Goal: Task Accomplishment & Management: Use online tool/utility

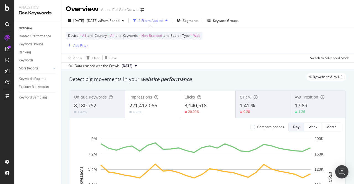
click at [24, 111] on div "Overview Content Performance Keyword Groups Ranking Keywords More Reports Count…" at bounding box center [37, 102] width 47 height 163
click at [35, 85] on div "Explorer Bookmarks" at bounding box center [34, 87] width 30 height 6
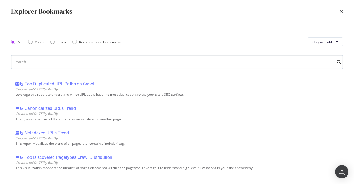
click at [65, 64] on input "modal" at bounding box center [177, 62] width 332 height 14
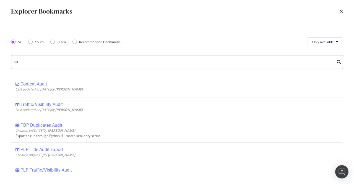
type input "a"
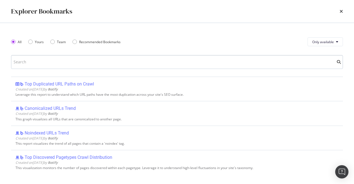
click at [65, 64] on input "modal" at bounding box center [177, 62] width 332 height 14
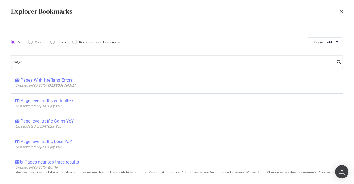
scroll to position [70, 0]
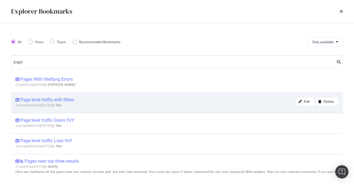
type input "page"
click at [69, 99] on div "Page level traffic with filters" at bounding box center [47, 100] width 54 height 6
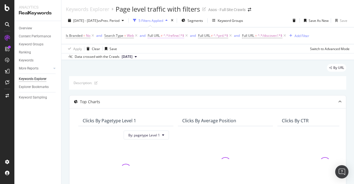
click at [171, 36] on span "^.*/refine/.*$" at bounding box center [173, 36] width 21 height 8
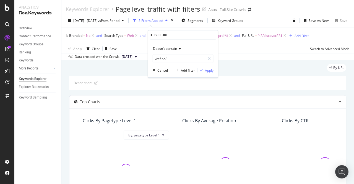
click at [243, 58] on div "Data crossed with the Crawls [DATE]" at bounding box center [207, 56] width 293 height 7
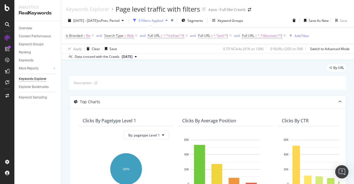
click at [218, 36] on span "^.*prd.*$" at bounding box center [221, 36] width 15 height 8
click at [272, 26] on div "[DATE] - [DATE] vs Prev. Period 5 Filters Applied Segments Keyword Groups Save …" at bounding box center [207, 21] width 293 height 11
click at [222, 36] on span "^.*prd.*$" at bounding box center [221, 36] width 15 height 8
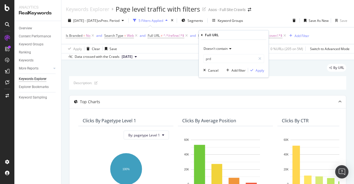
click at [215, 47] on span "Doesn't contain" at bounding box center [216, 48] width 24 height 5
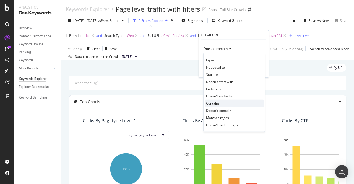
click at [220, 102] on div "Contains" at bounding box center [234, 103] width 59 height 7
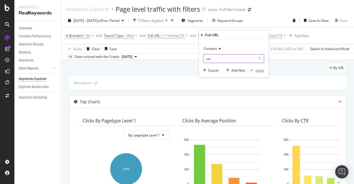
type input "cat"
click at [259, 70] on div "Apply" at bounding box center [260, 70] width 9 height 5
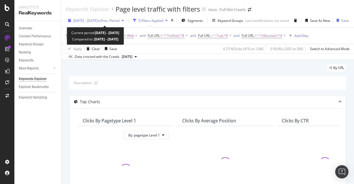
click at [119, 20] on span "vs Prev. Period" at bounding box center [109, 20] width 22 height 5
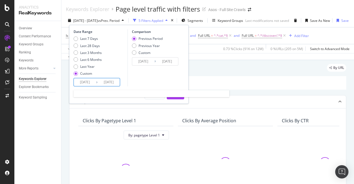
click at [90, 81] on input "[DATE]" at bounding box center [85, 82] width 22 height 8
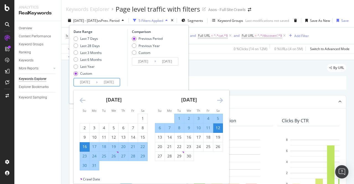
click at [222, 102] on icon "Move forward to switch to the next month." at bounding box center [220, 100] width 6 height 7
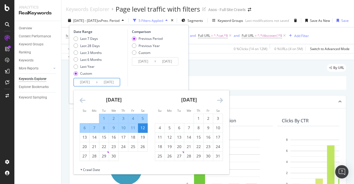
click at [222, 102] on icon "Move forward to switch to the next month." at bounding box center [220, 100] width 6 height 7
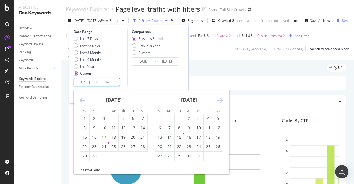
click at [222, 102] on icon "Move forward to switch to the next month." at bounding box center [220, 100] width 6 height 7
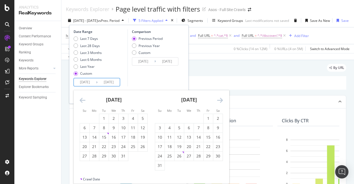
click at [80, 101] on icon "Move backward to switch to the previous month." at bounding box center [83, 100] width 6 height 7
click at [85, 118] on div "1" at bounding box center [84, 119] width 9 height 6
type input "[DATE]"
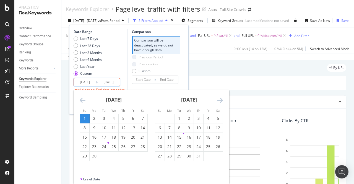
click at [219, 100] on icon "Move forward to switch to the next month." at bounding box center [220, 100] width 6 height 7
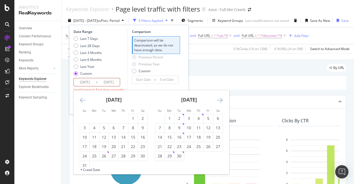
click at [219, 100] on icon "Move forward to switch to the next month." at bounding box center [220, 100] width 6 height 7
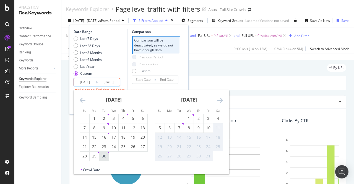
click at [106, 155] on div "30" at bounding box center [103, 156] width 9 height 6
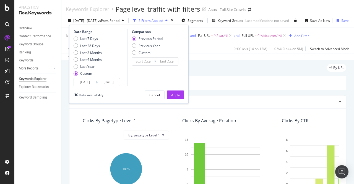
type input "[DATE]"
click at [171, 95] on div "Apply" at bounding box center [175, 95] width 9 height 5
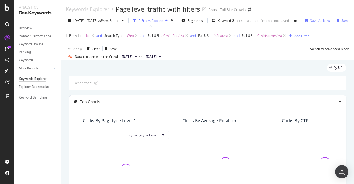
scroll to position [0, 15]
click at [341, 21] on div "Save" at bounding box center [344, 20] width 7 height 5
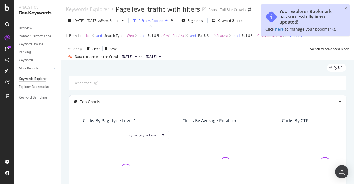
scroll to position [0, 0]
click at [344, 9] on div "Your Explorer Bookmark has successfully been updated! Click here to manage your…" at bounding box center [305, 20] width 88 height 32
click at [347, 9] on icon "close toast" at bounding box center [345, 9] width 3 height 4
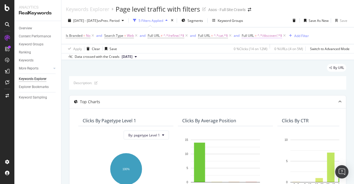
click at [253, 33] on span "Full URL" at bounding box center [248, 35] width 12 height 5
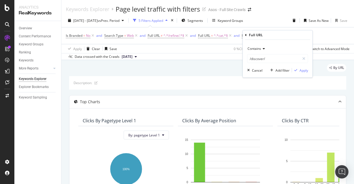
click at [261, 48] on icon at bounding box center [263, 48] width 4 height 3
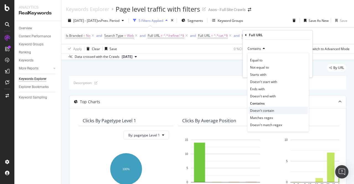
click at [265, 110] on span "Doesn't contain" at bounding box center [262, 110] width 24 height 5
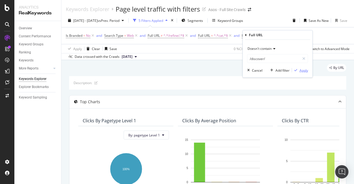
click at [305, 70] on div "Apply" at bounding box center [304, 70] width 9 height 5
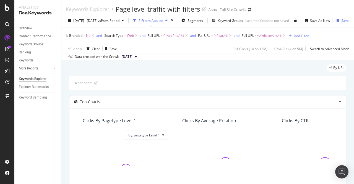
scroll to position [0, 18]
click at [340, 18] on div "Save" at bounding box center [341, 20] width 14 height 8
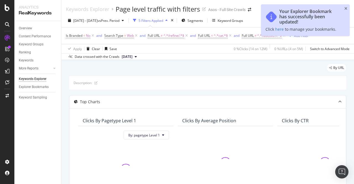
scroll to position [0, 0]
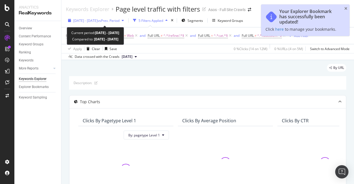
click at [98, 22] on span "[DATE] - [DATE]" at bounding box center [85, 20] width 24 height 5
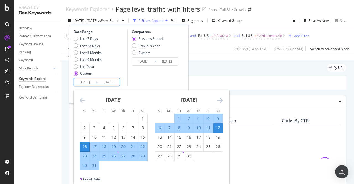
click at [87, 82] on input "[DATE]" at bounding box center [85, 82] width 22 height 8
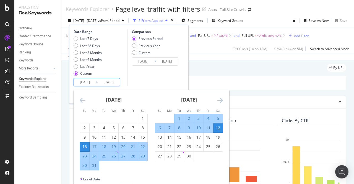
click at [220, 102] on icon "Move forward to switch to the next month." at bounding box center [220, 100] width 6 height 7
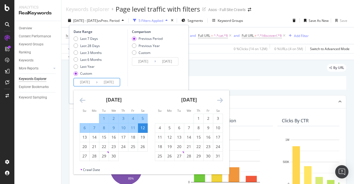
click at [220, 102] on icon "Move forward to switch to the next month." at bounding box center [220, 100] width 6 height 7
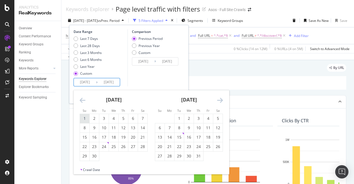
click at [80, 120] on div "1" at bounding box center [84, 119] width 9 height 6
type input "[DATE]"
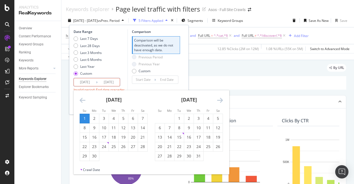
click at [220, 98] on icon "Move forward to switch to the next month." at bounding box center [220, 100] width 6 height 7
click at [178, 158] on div "30" at bounding box center [179, 156] width 9 height 6
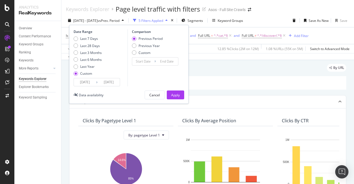
type input "[DATE]"
click at [175, 93] on div "Apply" at bounding box center [175, 95] width 9 height 5
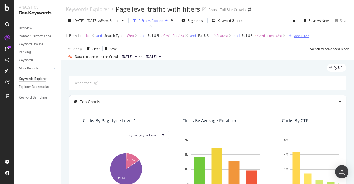
click at [304, 35] on div "Add Filter" at bounding box center [301, 35] width 15 height 5
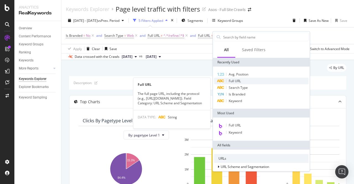
click at [246, 81] on div "Full URL" at bounding box center [261, 81] width 95 height 7
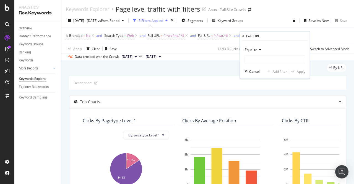
click at [258, 48] on div "Equal to" at bounding box center [274, 49] width 61 height 9
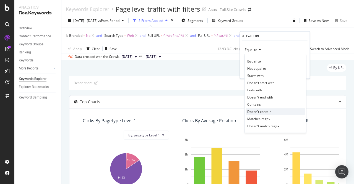
click at [261, 111] on span "Doesn't contain" at bounding box center [259, 111] width 24 height 5
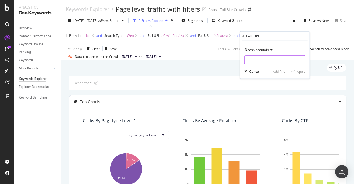
click at [257, 60] on input "text" at bounding box center [275, 59] width 60 height 9
type input "size-charts"
click at [297, 72] on div "Apply" at bounding box center [301, 71] width 9 height 5
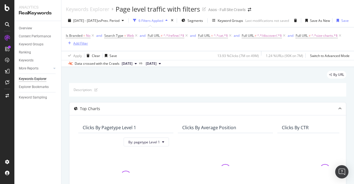
click at [83, 43] on div "Add Filter" at bounding box center [80, 43] width 15 height 5
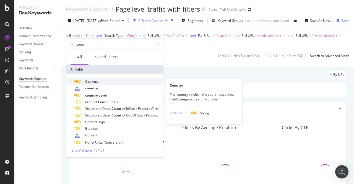
type input "coun"
click at [98, 83] on span "Country" at bounding box center [91, 81] width 13 height 5
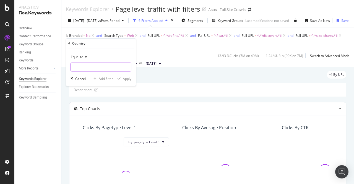
click at [94, 67] on input "text" at bounding box center [101, 67] width 60 height 9
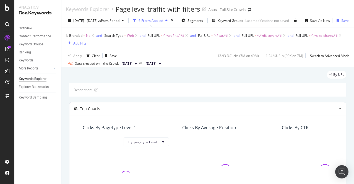
scroll to position [0, 15]
click at [341, 18] on div "Save" at bounding box center [344, 20] width 7 height 5
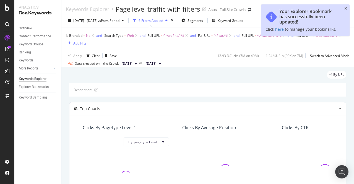
click at [346, 9] on icon "close toast" at bounding box center [345, 9] width 3 height 4
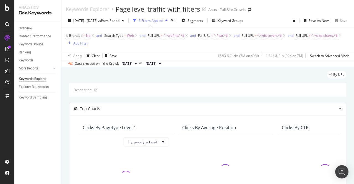
click at [75, 43] on div "Add Filter" at bounding box center [80, 43] width 15 height 5
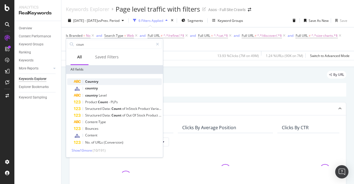
click at [103, 82] on div "Country" at bounding box center [118, 81] width 88 height 7
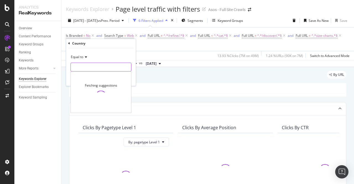
click at [79, 69] on input "text" at bounding box center [101, 67] width 60 height 9
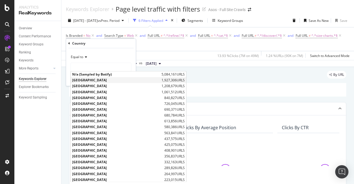
click at [84, 81] on span "[GEOGRAPHIC_DATA]" at bounding box center [116, 80] width 88 height 5
type input "[GEOGRAPHIC_DATA]"
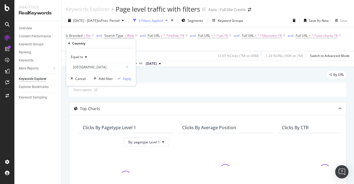
click at [82, 58] on span "Equal to" at bounding box center [77, 56] width 12 height 5
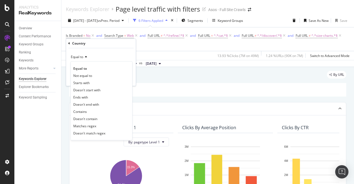
click at [115, 53] on div "Equal to" at bounding box center [101, 57] width 61 height 9
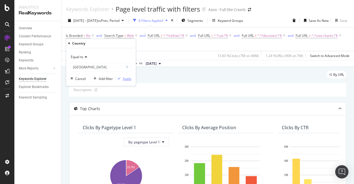
click at [127, 81] on div "Apply" at bounding box center [127, 78] width 9 height 5
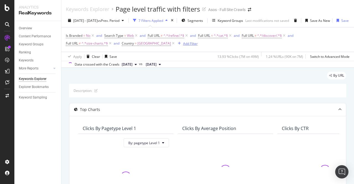
click at [193, 43] on div "Add Filter" at bounding box center [190, 43] width 15 height 5
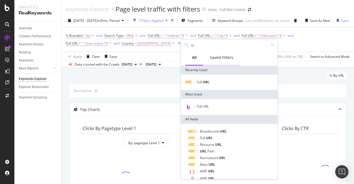
type input "u"
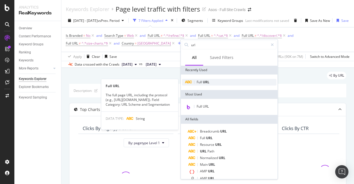
type input "url"
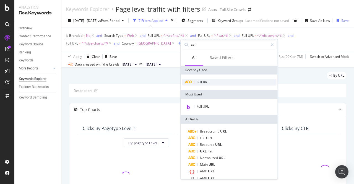
click at [207, 83] on span "URL" at bounding box center [206, 82] width 7 height 5
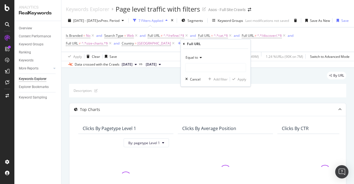
click at [197, 60] on div "Equal to" at bounding box center [215, 57] width 61 height 9
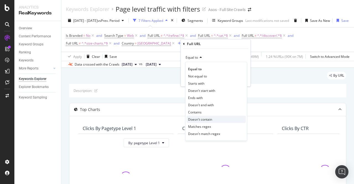
click at [203, 121] on span "Doesn't contain" at bounding box center [200, 119] width 24 height 5
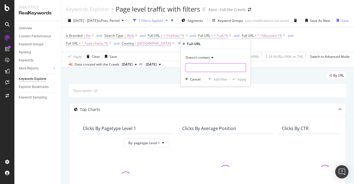
click at [196, 70] on input "text" at bounding box center [216, 67] width 60 height 9
type input "fashion-feed"
click at [244, 76] on div "Doesn't contain fashion-feed Cancel Add filter Apply" at bounding box center [216, 68] width 70 height 38
click at [241, 80] on div "Apply" at bounding box center [242, 79] width 9 height 5
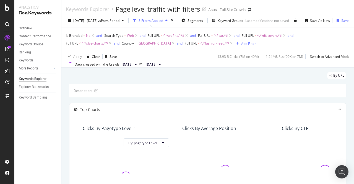
scroll to position [0, 15]
click at [345, 22] on div "Save" at bounding box center [344, 20] width 7 height 5
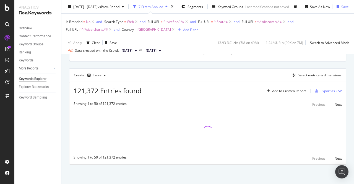
scroll to position [160, 0]
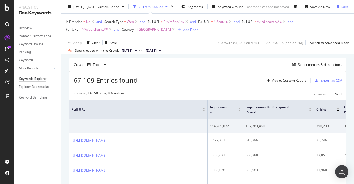
click at [220, 76] on div "67,109 Entries found Add to Custom Report Export as CSV" at bounding box center [207, 78] width 277 height 14
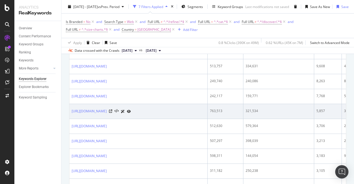
scroll to position [191, 0]
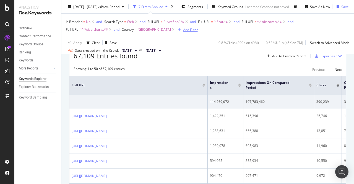
click at [198, 30] on div "Add Filter" at bounding box center [190, 29] width 15 height 5
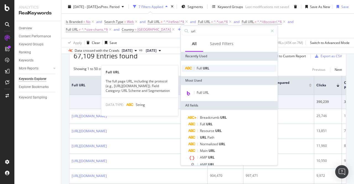
click at [202, 69] on span "Full" at bounding box center [200, 68] width 6 height 5
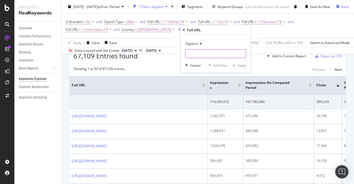
click at [199, 55] on input "text" at bounding box center [216, 53] width 60 height 9
click at [196, 51] on input "text" at bounding box center [216, 53] width 60 height 9
click at [193, 48] on div "Equal to" at bounding box center [215, 43] width 61 height 9
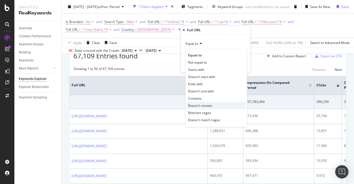
click at [202, 102] on div "Doesn't contain" at bounding box center [216, 105] width 59 height 7
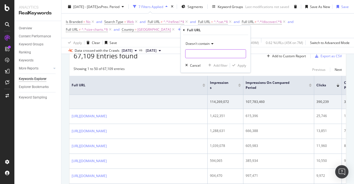
click at [199, 54] on input "text" at bounding box center [216, 53] width 60 height 9
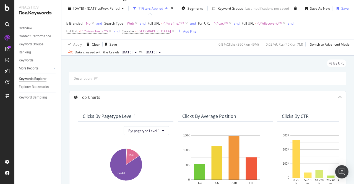
scroll to position [0, 0]
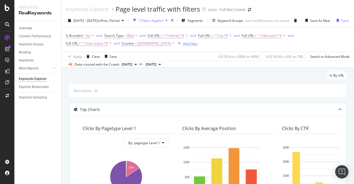
click at [193, 44] on div "Add Filter" at bounding box center [190, 43] width 15 height 5
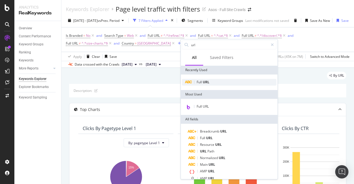
click at [206, 81] on span "URL" at bounding box center [206, 82] width 7 height 5
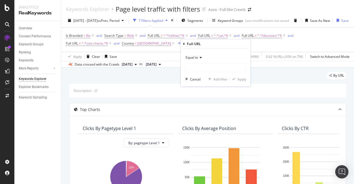
click at [195, 59] on span "Equal to" at bounding box center [192, 57] width 12 height 5
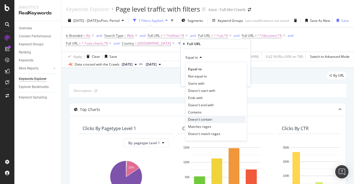
click at [210, 121] on span "Doesn't contain" at bounding box center [200, 119] width 24 height 5
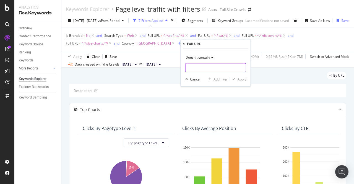
click at [195, 68] on input "text" at bounding box center [216, 67] width 60 height 9
type input "a-to-z"
click at [243, 78] on div "Apply" at bounding box center [242, 79] width 9 height 5
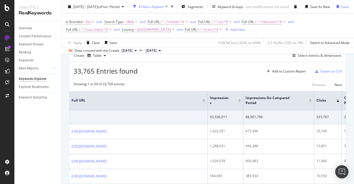
scroll to position [176, 15]
click at [321, 71] on div "Export as CSV" at bounding box center [331, 71] width 21 height 5
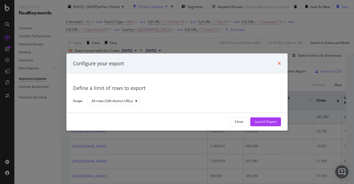
click at [280, 64] on icon "times" at bounding box center [279, 63] width 3 height 4
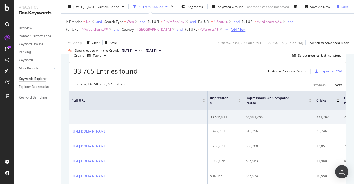
click at [231, 31] on div "Add Filter" at bounding box center [238, 29] width 15 height 5
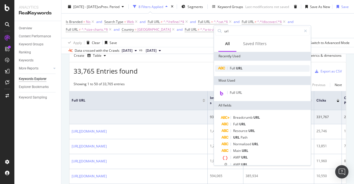
click at [238, 68] on span "URL" at bounding box center [239, 68] width 7 height 5
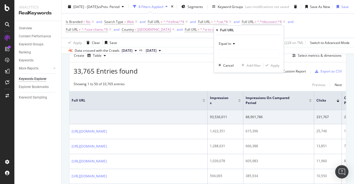
click at [230, 44] on span "Equal to" at bounding box center [225, 43] width 12 height 5
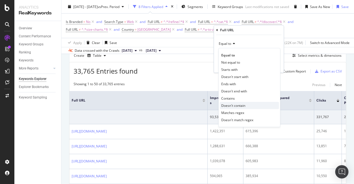
click at [241, 106] on span "Doesn't contain" at bounding box center [233, 105] width 24 height 5
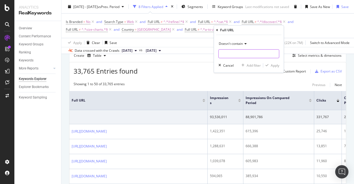
click at [231, 53] on input "text" at bounding box center [249, 53] width 60 height 9
type input "page="
click at [273, 64] on div "Apply" at bounding box center [275, 65] width 9 height 5
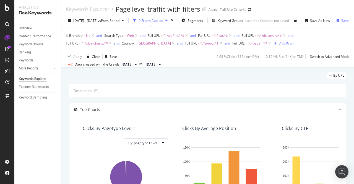
click at [238, 96] on div "Description:" at bounding box center [207, 91] width 277 height 14
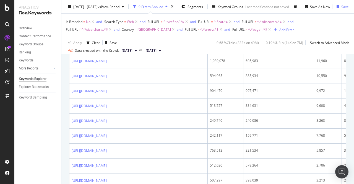
scroll to position [277, 15]
click at [122, 30] on span "Country" at bounding box center [128, 29] width 12 height 5
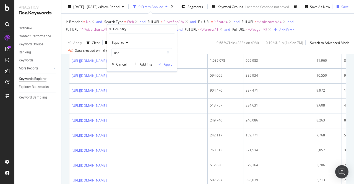
type input "[GEOGRAPHIC_DATA]"
click at [186, 50] on div "Data crossed with the Crawls [DATE] vs [DATE]" at bounding box center [207, 50] width 293 height 7
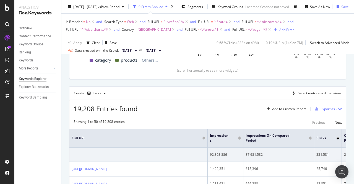
scroll to position [139, 15]
click at [321, 106] on div "Export as CSV" at bounding box center [331, 108] width 21 height 5
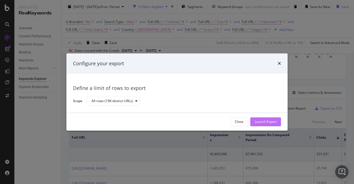
click at [256, 121] on div "Launch Export" at bounding box center [266, 121] width 22 height 5
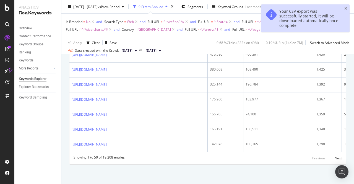
scroll to position [1035, 0]
click at [335, 156] on div "Next" at bounding box center [338, 158] width 7 height 5
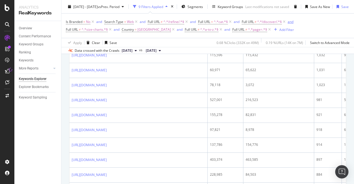
scroll to position [429, 0]
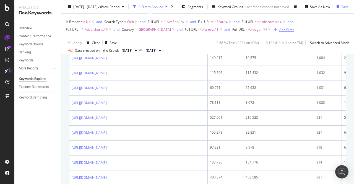
click at [292, 31] on div "Add Filter" at bounding box center [286, 29] width 15 height 5
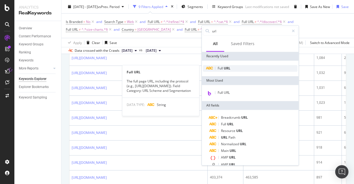
click at [222, 67] on span "Full" at bounding box center [221, 68] width 6 height 5
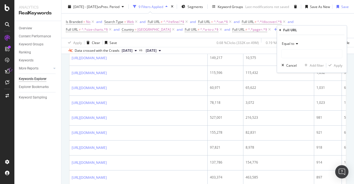
click at [289, 37] on div "Equal to Cancel Add filter Apply" at bounding box center [312, 54] width 70 height 38
click at [289, 42] on span "Equal to" at bounding box center [288, 43] width 12 height 5
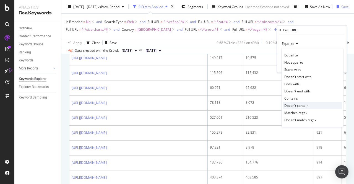
click at [304, 105] on span "Doesn't contain" at bounding box center [296, 105] width 24 height 5
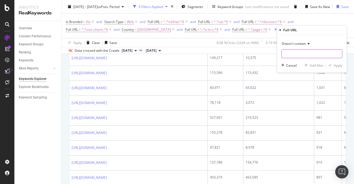
click at [293, 53] on input "text" at bounding box center [312, 53] width 60 height 9
type input "/sale/"
click at [341, 64] on div "Apply" at bounding box center [338, 65] width 9 height 5
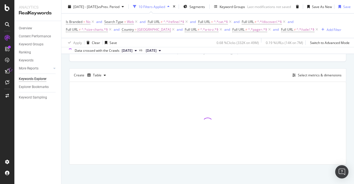
scroll to position [168, 0]
click at [327, 32] on div "Add Filter" at bounding box center [334, 29] width 15 height 5
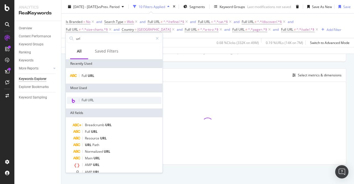
click at [103, 100] on div "Full URL" at bounding box center [114, 100] width 95 height 7
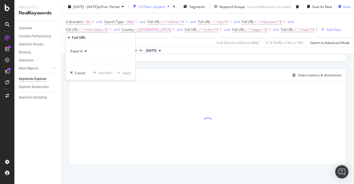
click at [83, 51] on icon at bounding box center [85, 51] width 4 height 3
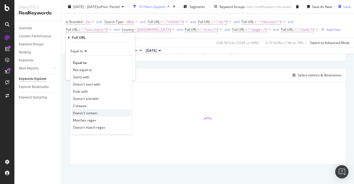
click at [97, 110] on div "Doesn't contain" at bounding box center [101, 112] width 59 height 7
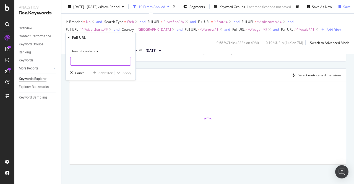
click at [92, 64] on input "text" at bounding box center [101, 61] width 60 height 9
type input "/prd/"
click at [123, 73] on div "Apply" at bounding box center [127, 73] width 9 height 5
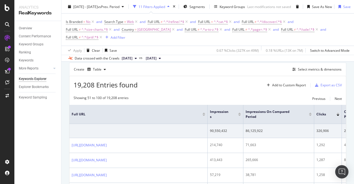
scroll to position [0, 0]
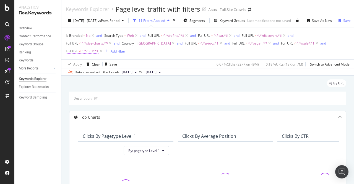
click at [90, 52] on span "^.*/prd/.*$" at bounding box center [90, 51] width 17 height 8
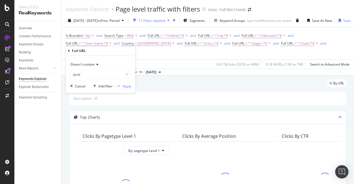
click at [163, 54] on div "Is Branded = No and Search Type = Web and Full URL ≠ ^.*/refine/.*$ and Full UR…" at bounding box center [208, 43] width 284 height 23
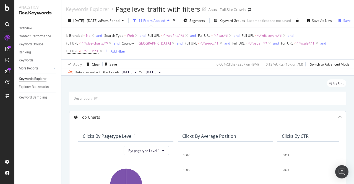
scroll to position [168, 0]
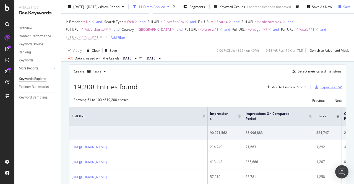
click at [327, 86] on div "Export as CSV" at bounding box center [331, 87] width 21 height 5
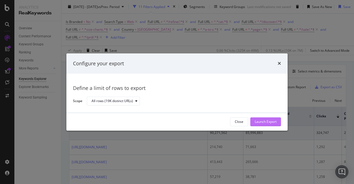
click at [261, 123] on div "Launch Export" at bounding box center [266, 121] width 22 height 5
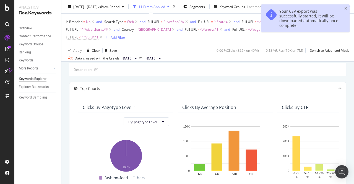
scroll to position [0, 0]
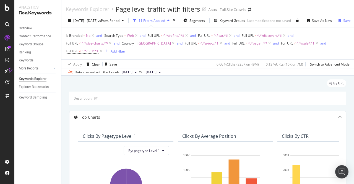
click at [115, 49] on div "Add Filter" at bounding box center [114, 51] width 22 height 6
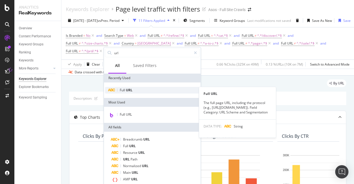
click at [135, 92] on div "Full URL" at bounding box center [152, 90] width 95 height 7
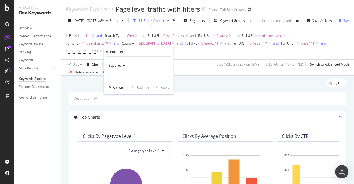
click at [120, 64] on span "Equal to" at bounding box center [115, 65] width 12 height 5
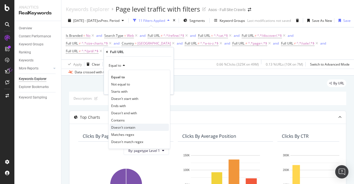
click at [128, 127] on span "Doesn't contain" at bounding box center [123, 127] width 24 height 5
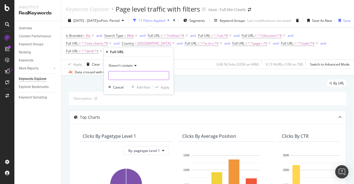
click at [120, 74] on input "text" at bounding box center [139, 75] width 60 height 9
type input "fashion-feed"
click at [164, 86] on div "Apply" at bounding box center [165, 87] width 9 height 5
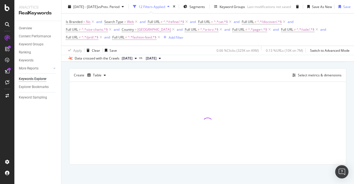
scroll to position [113, 0]
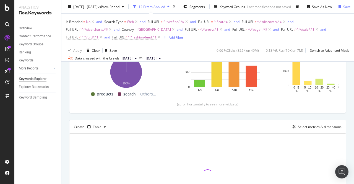
click at [339, 35] on div "Is Branded = No and Search Type = Web and Full URL ≠ ^.*/refine/.*$ and Full UR…" at bounding box center [208, 29] width 284 height 23
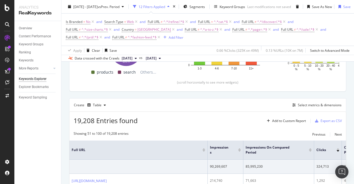
scroll to position [190, 0]
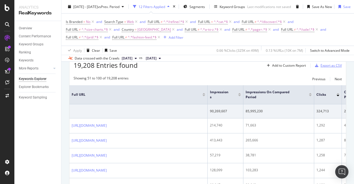
click at [323, 66] on div "Export as CSV" at bounding box center [331, 65] width 21 height 5
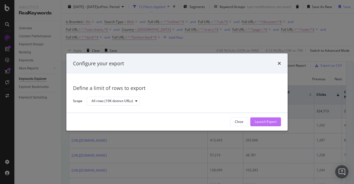
click at [263, 119] on div "Launch Export" at bounding box center [266, 122] width 22 height 8
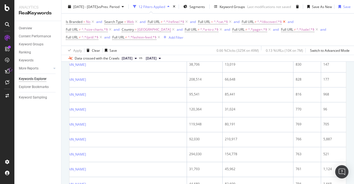
scroll to position [749, 0]
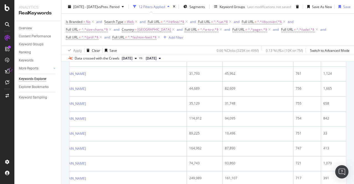
click at [262, 38] on div "Is Branded = No and Search Type = Web and Full URL ≠ ^.*/refine/.*$ and Full UR…" at bounding box center [208, 29] width 284 height 23
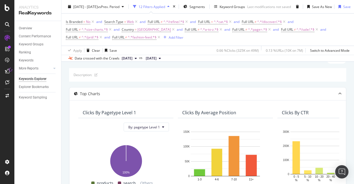
scroll to position [0, 0]
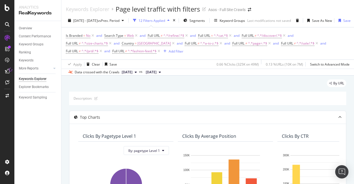
click at [200, 59] on div "Is Branded = No and Search Type = Web and Full URL ≠ ^.*/refine/.*$ and Full UR…" at bounding box center [208, 43] width 284 height 32
